Goal: Obtain resource: Download file/media

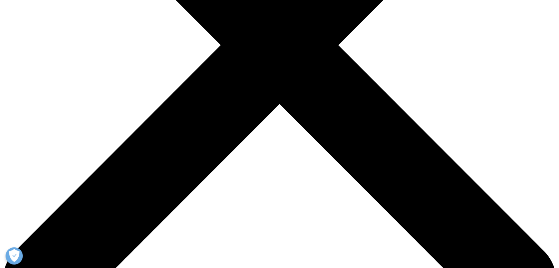
scroll to position [678, 407]
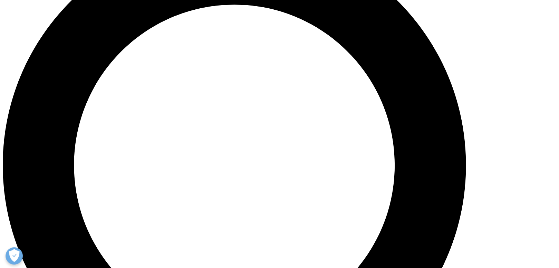
scroll to position [553, 0]
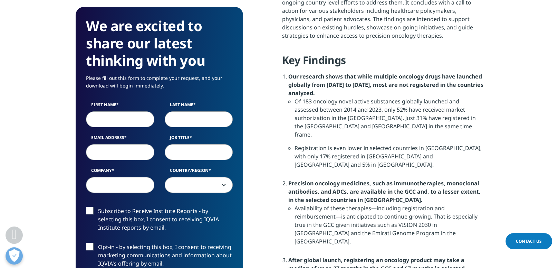
click at [108, 121] on input "First Name" at bounding box center [120, 119] width 68 height 16
type input "[PERSON_NAME]"
type input "[PERSON_NAME][EMAIL_ADDRESS][DOMAIN_NAME]"
type input "Biogen"
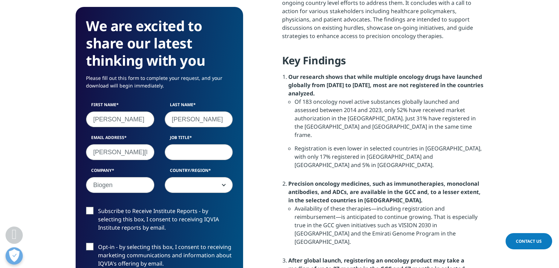
select select "[GEOGRAPHIC_DATA]"
click at [188, 152] on input "Job Title" at bounding box center [199, 152] width 68 height 16
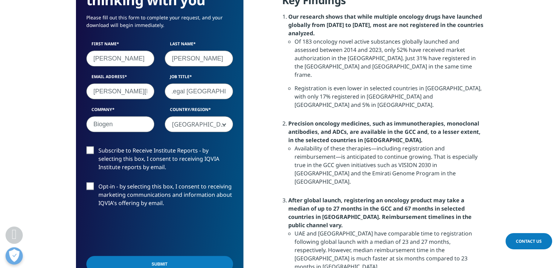
scroll to position [622, 0]
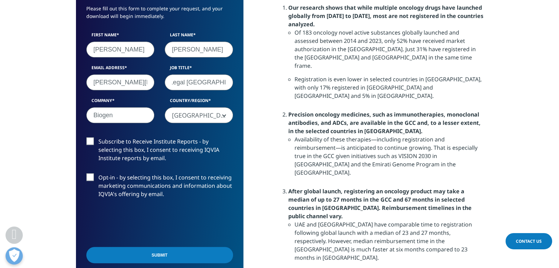
type input "Head of Legal [GEOGRAPHIC_DATA]"
click at [94, 143] on label "Subscribe to Receive Institute Reports - by selecting this box, I consent to re…" at bounding box center [159, 151] width 147 height 29
click at [98, 137] on input "Subscribe to Receive Institute Reports - by selecting this box, I consent to re…" at bounding box center [98, 137] width 0 height 0
click at [143, 259] on input "Submit" at bounding box center [159, 255] width 147 height 16
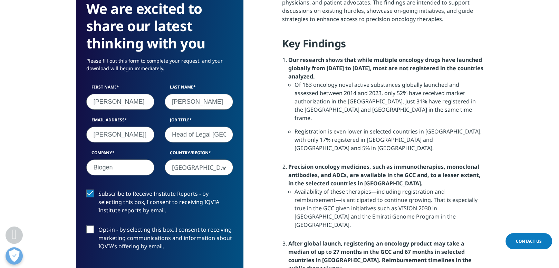
scroll to position [3, 3]
